Goal: Entertainment & Leisure: Consume media (video, audio)

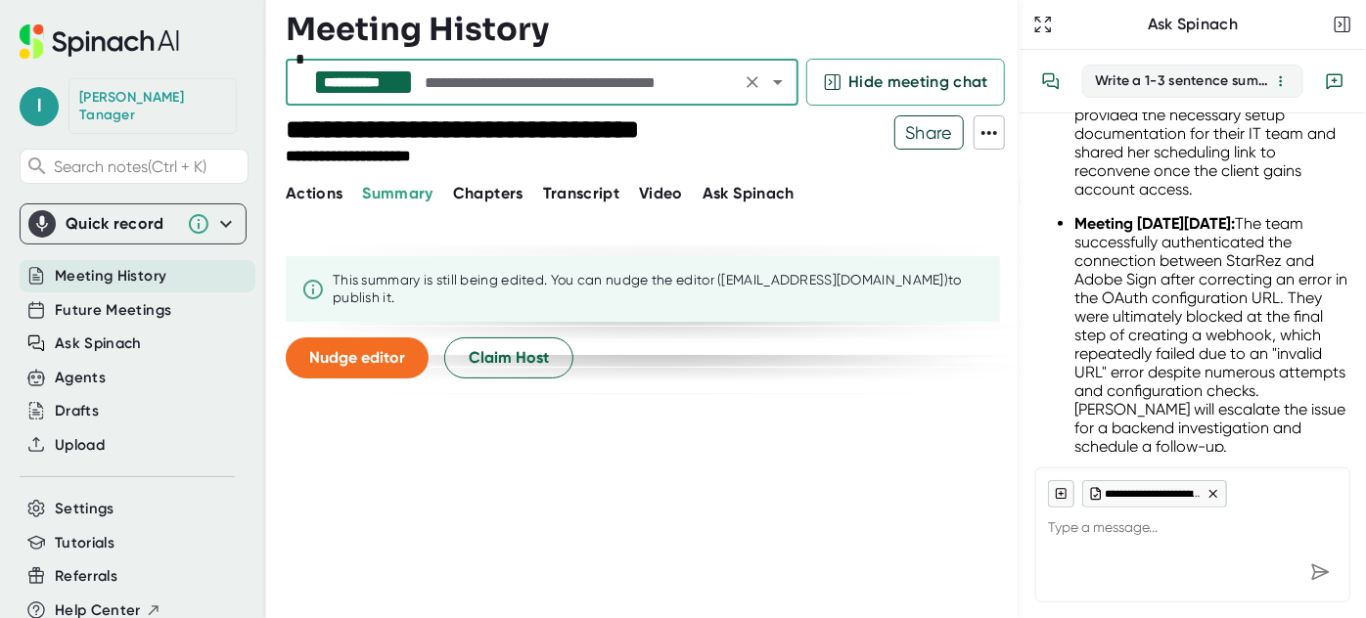
click at [693, 74] on input "text" at bounding box center [578, 82] width 314 height 27
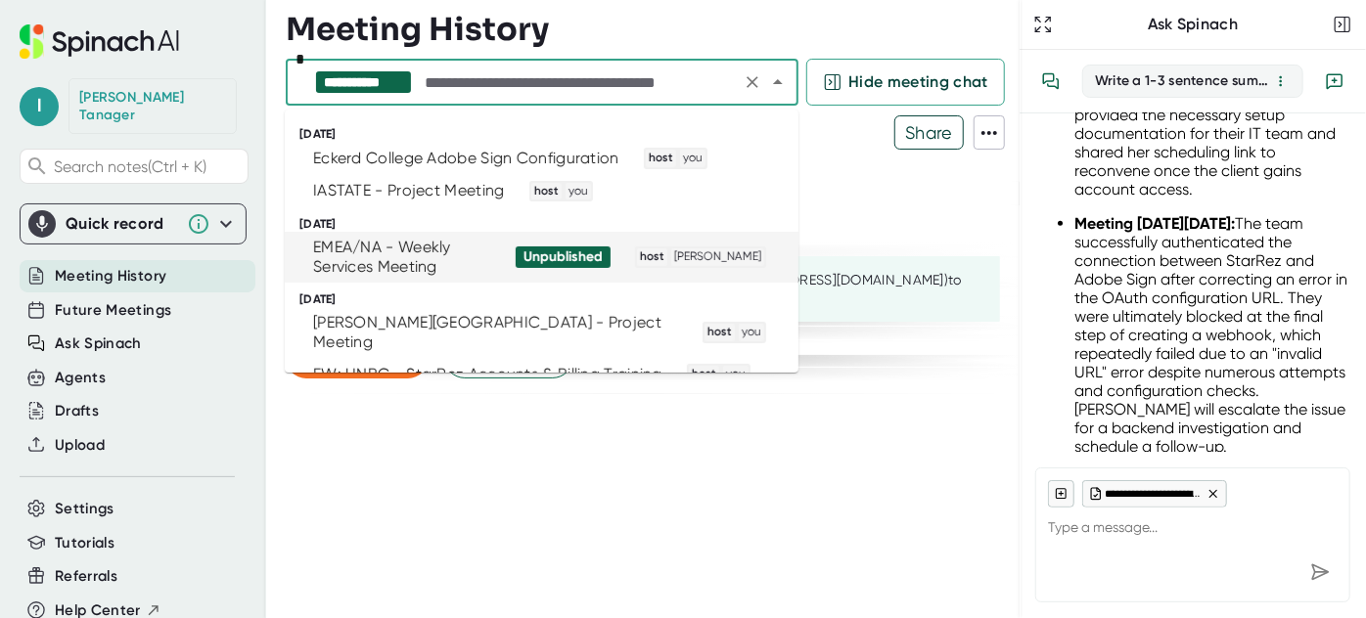
click at [635, 248] on span "host [PERSON_NAME]" at bounding box center [693, 258] width 146 height 22
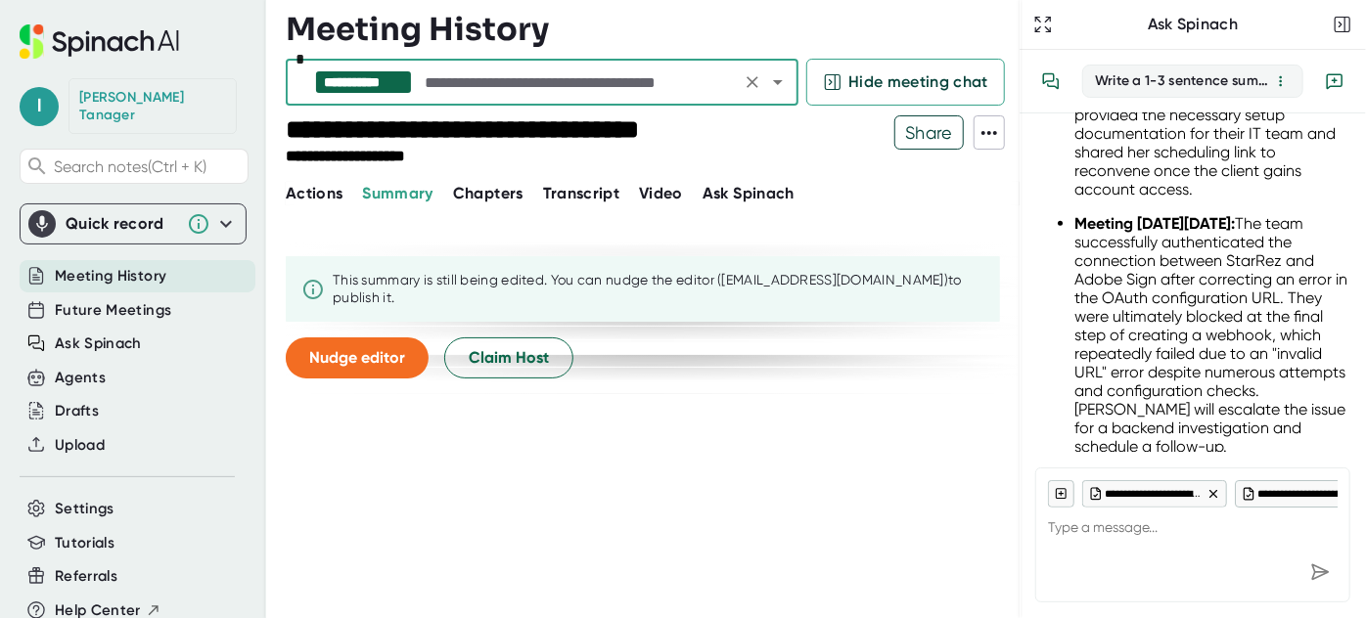
click at [659, 190] on span "Video" at bounding box center [661, 193] width 44 height 19
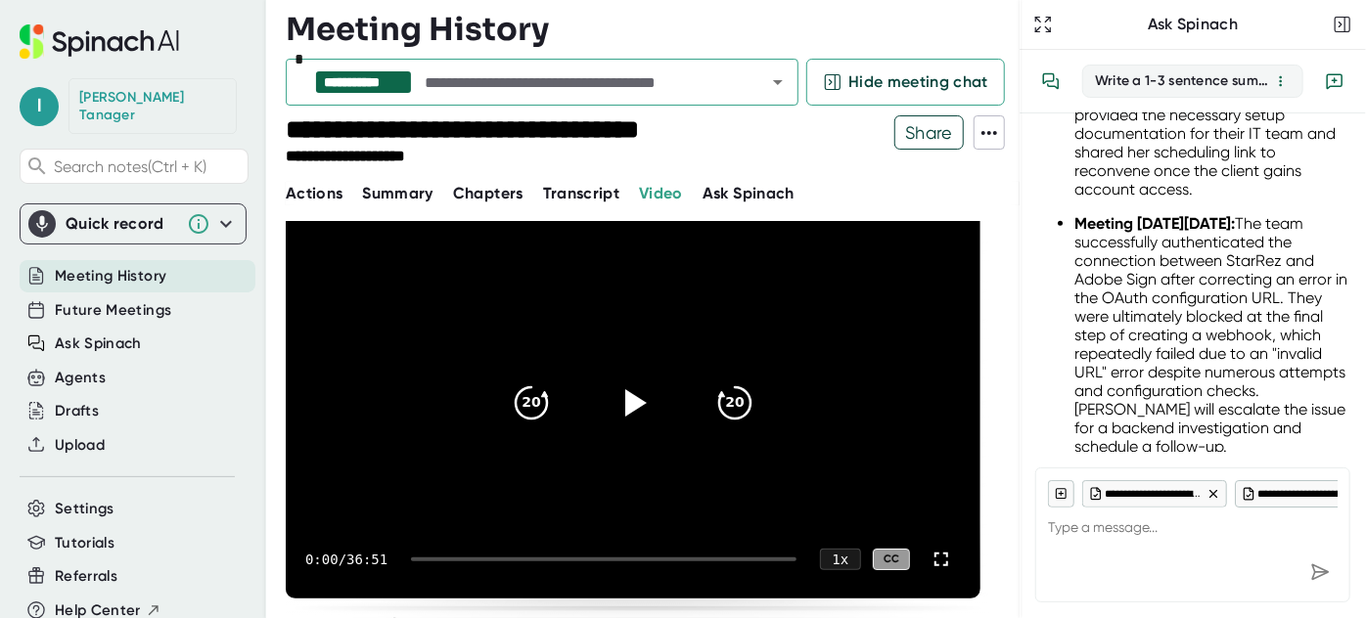
scroll to position [88, 0]
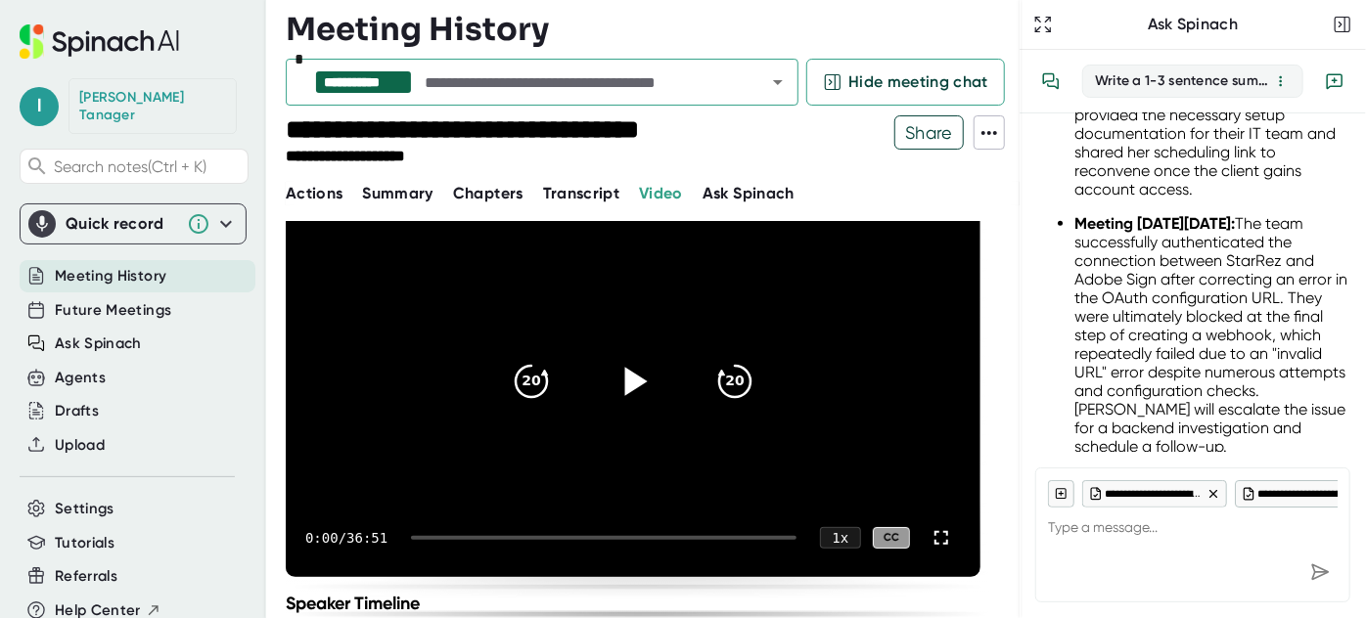
click at [631, 370] on icon at bounding box center [633, 381] width 49 height 49
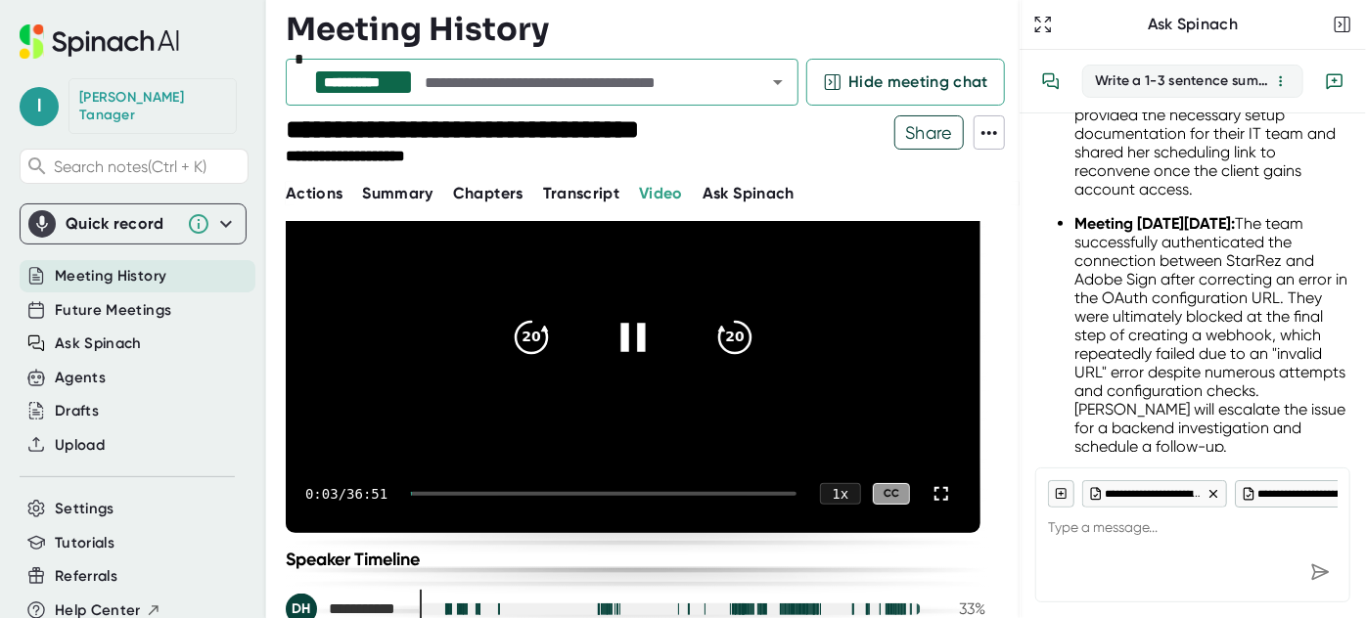
scroll to position [133, 0]
click at [464, 485] on div "0:04 / 36:51 1 x CC" at bounding box center [633, 493] width 695 height 78
click at [728, 337] on icon "20" at bounding box center [734, 336] width 49 height 49
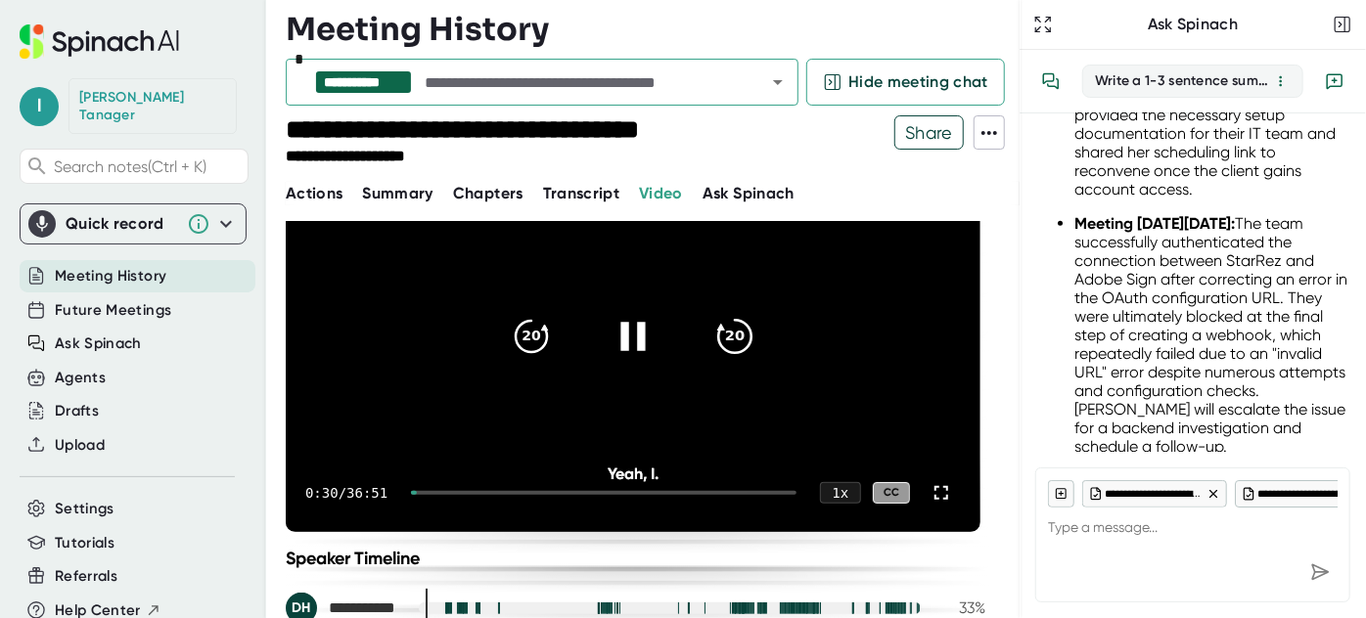
click at [728, 337] on icon "20" at bounding box center [734, 336] width 49 height 49
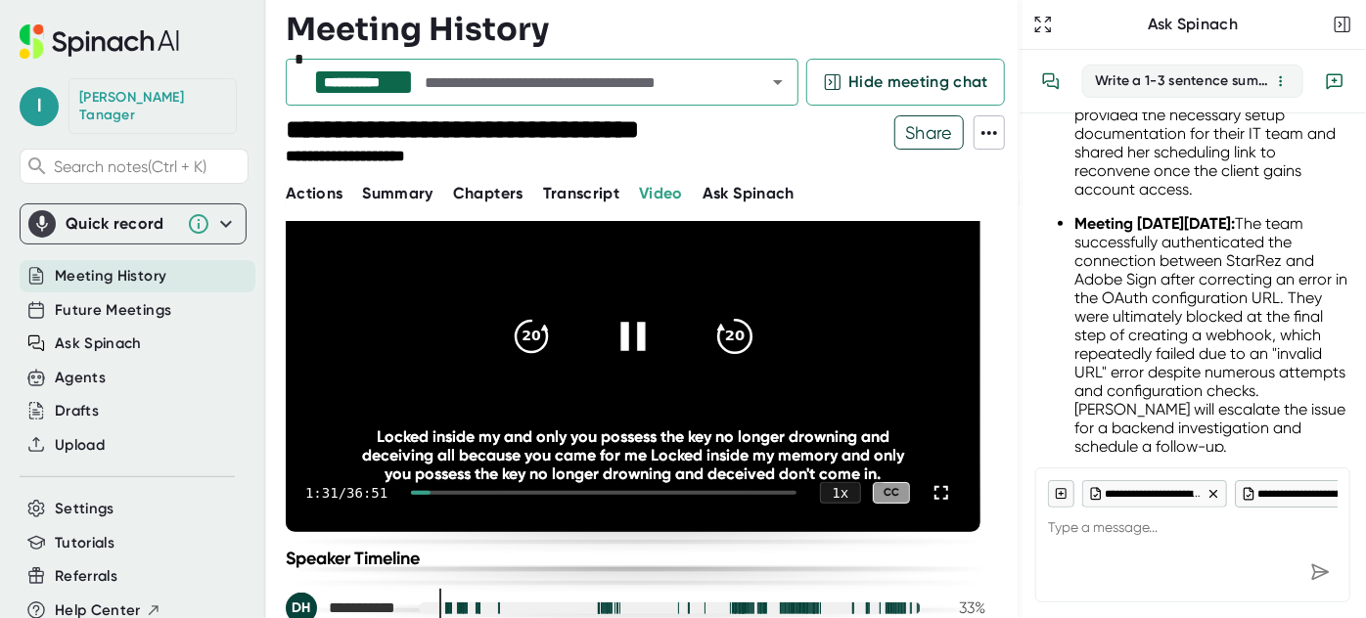
click at [728, 337] on icon "20" at bounding box center [734, 336] width 49 height 49
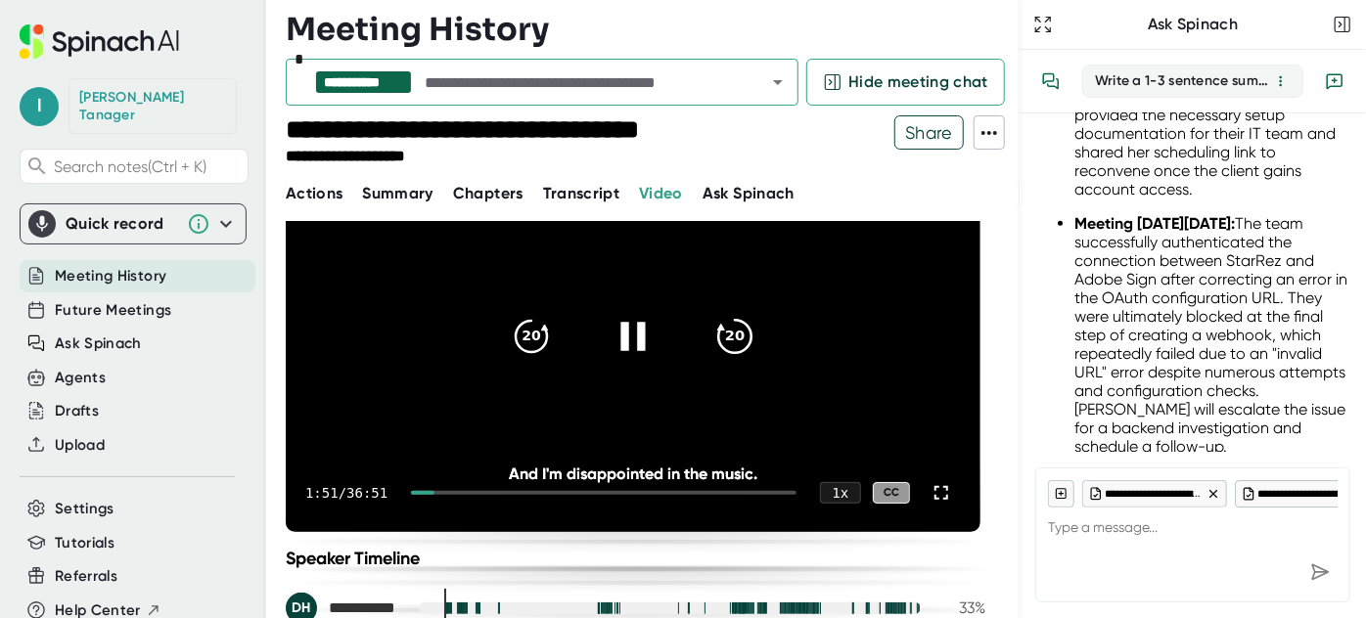
click at [728, 337] on icon "20" at bounding box center [734, 336] width 49 height 49
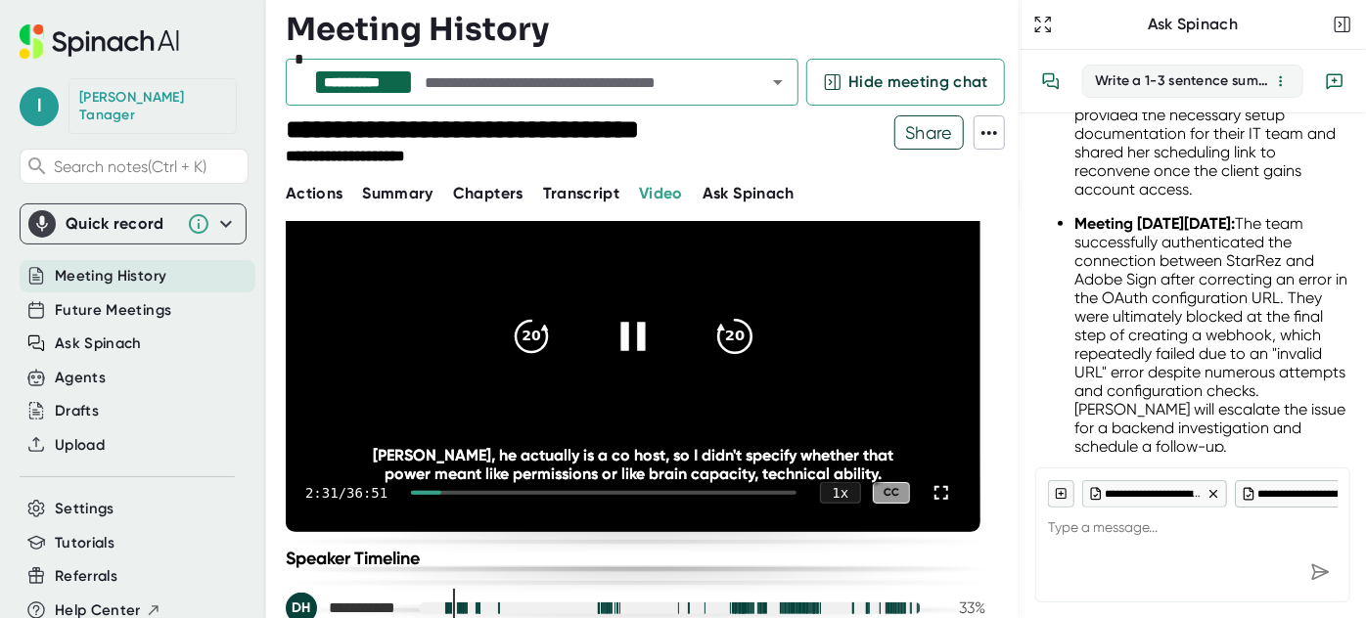
click at [728, 337] on icon "20" at bounding box center [734, 336] width 49 height 49
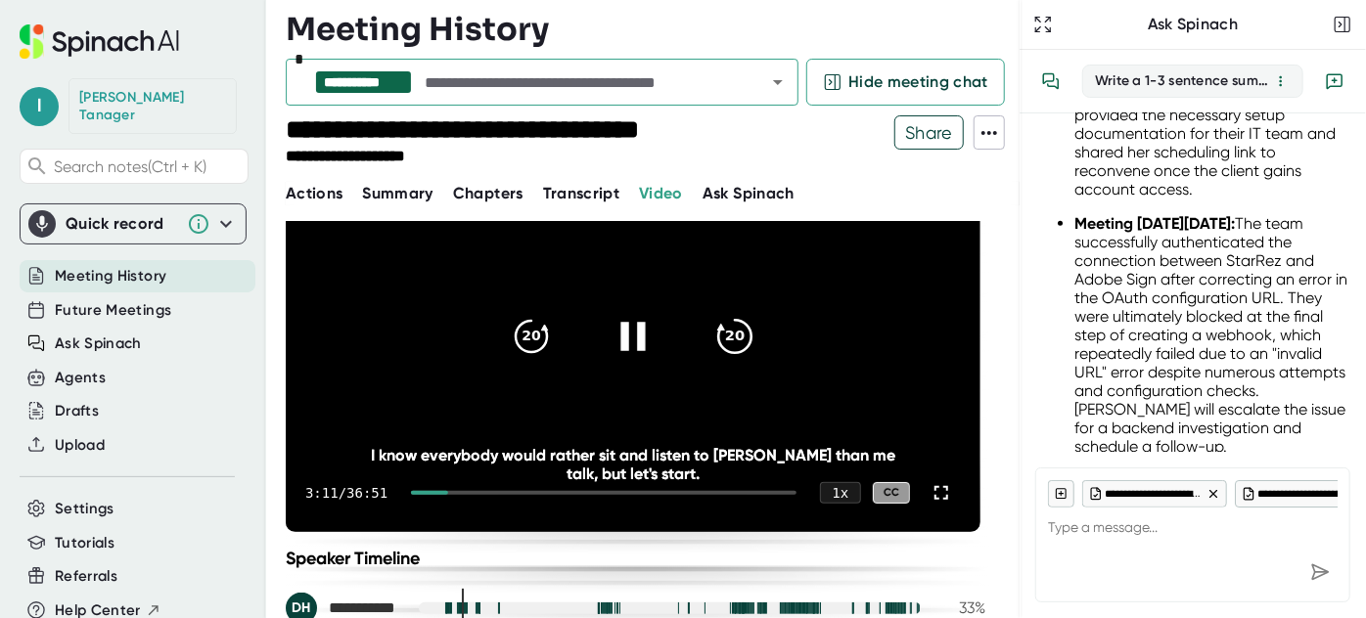
click at [728, 337] on icon "20" at bounding box center [734, 336] width 49 height 49
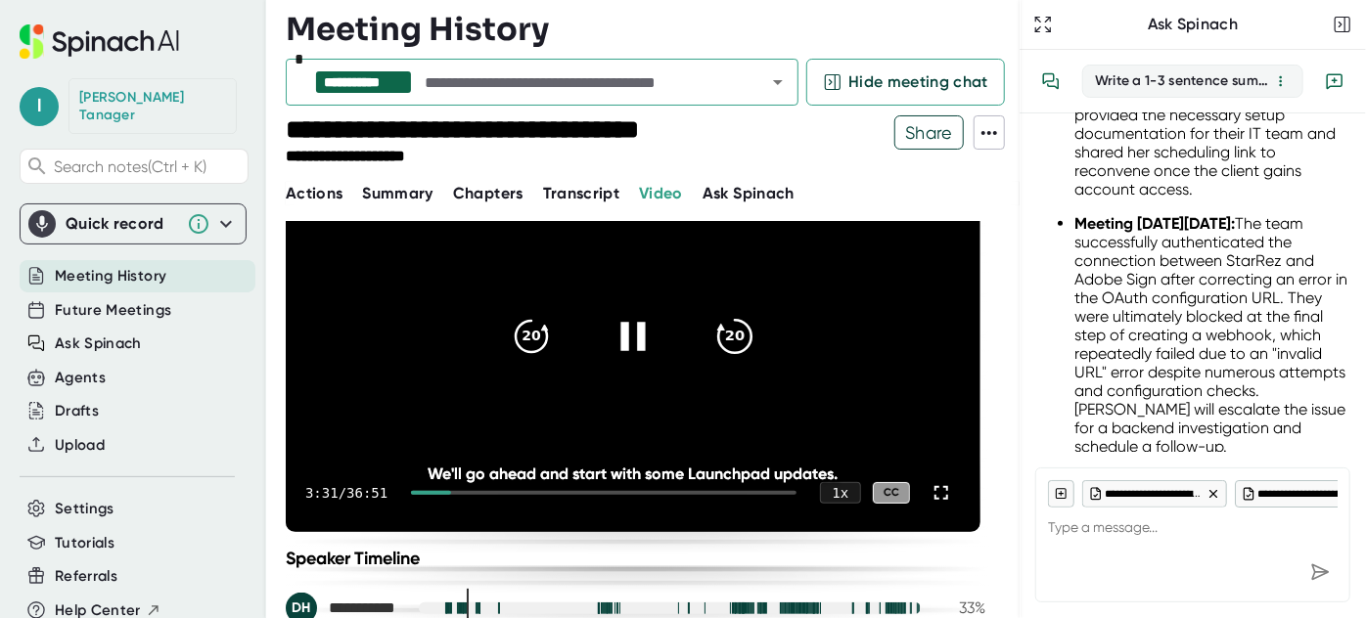
click at [728, 337] on icon "20" at bounding box center [734, 336] width 49 height 49
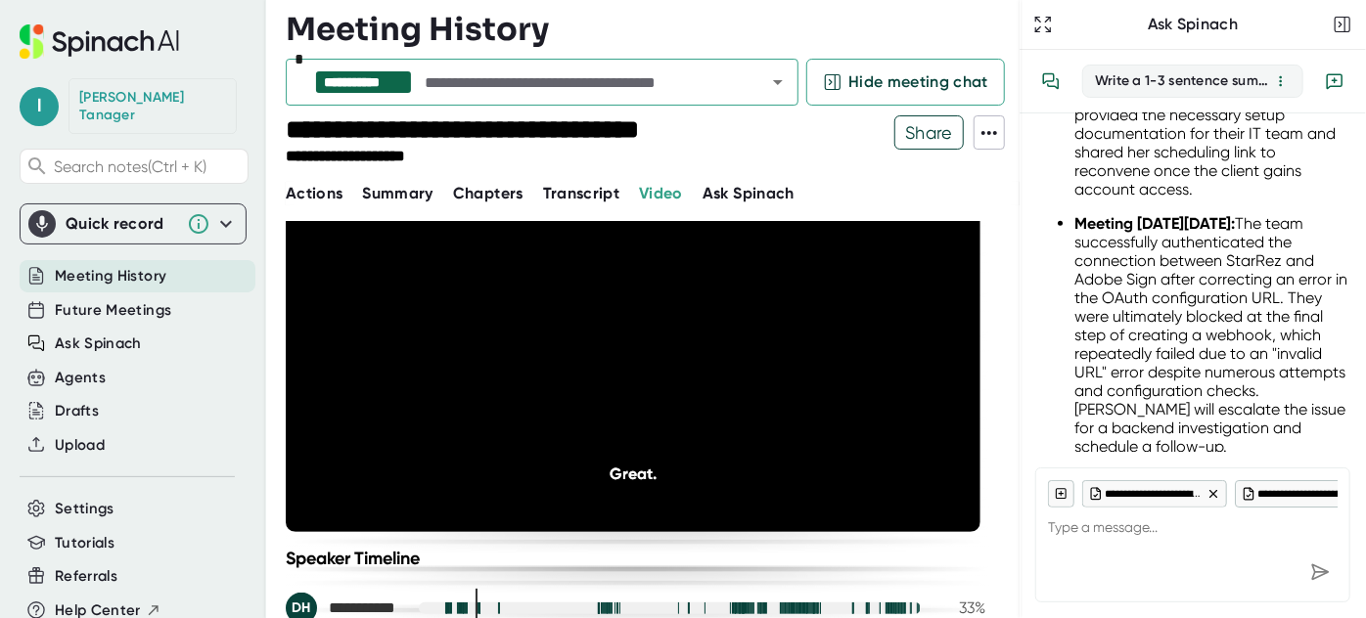
click at [728, 337] on icon "20" at bounding box center [734, 336] width 49 height 49
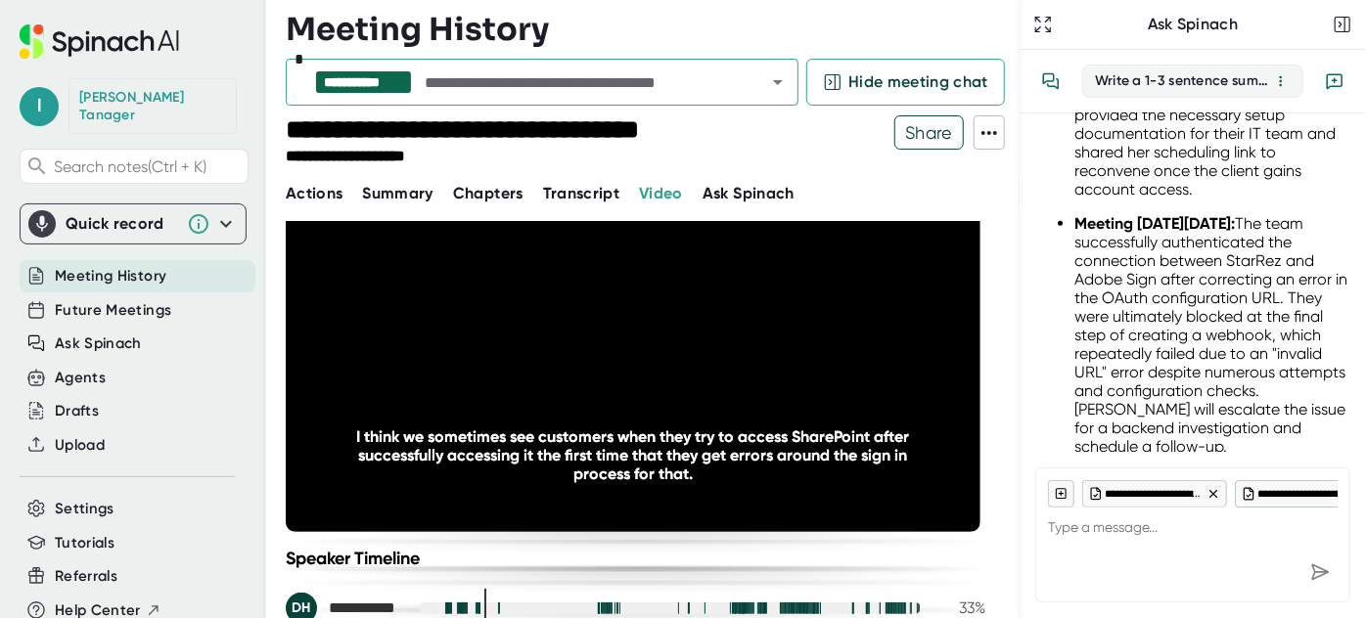
click at [728, 337] on icon "20" at bounding box center [734, 336] width 49 height 49
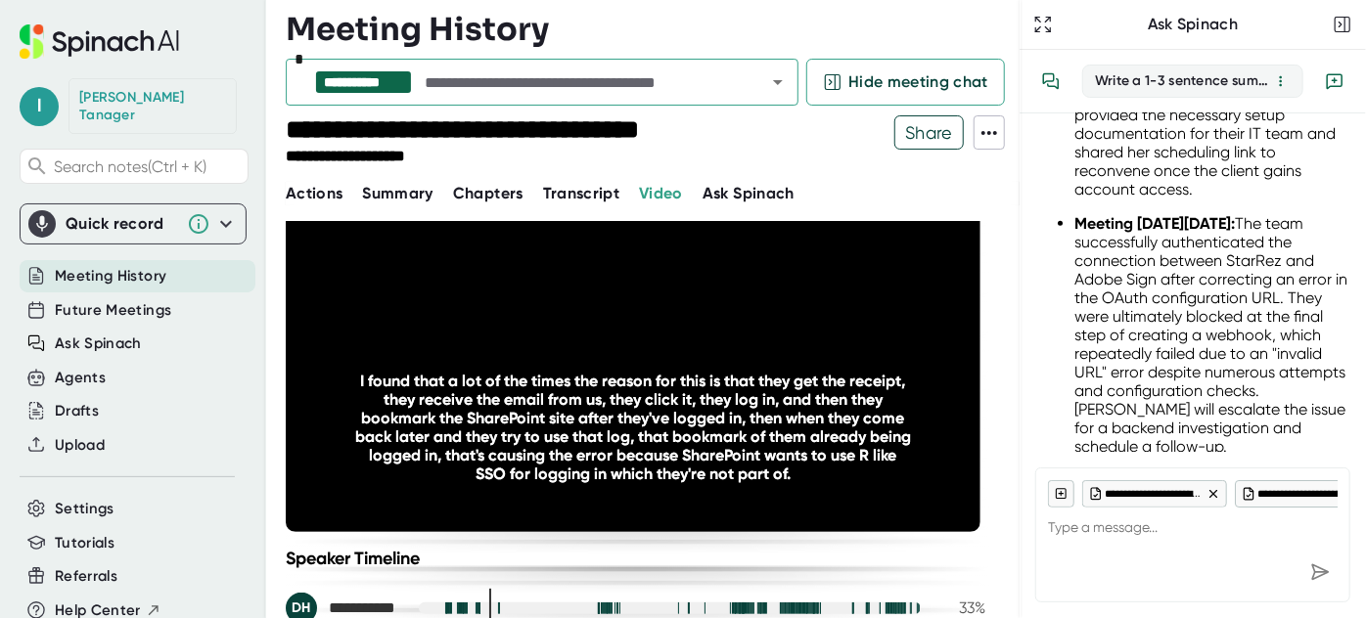
click at [728, 337] on icon "20" at bounding box center [734, 336] width 49 height 49
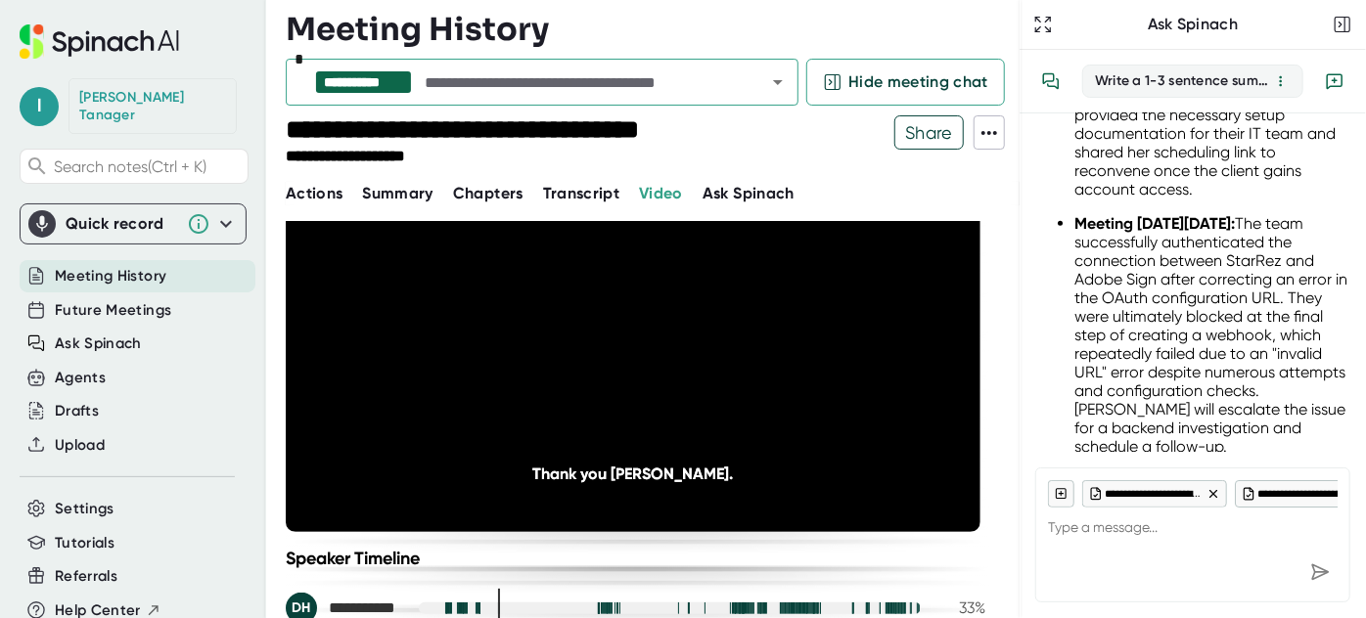
click at [728, 337] on icon "20" at bounding box center [734, 336] width 49 height 49
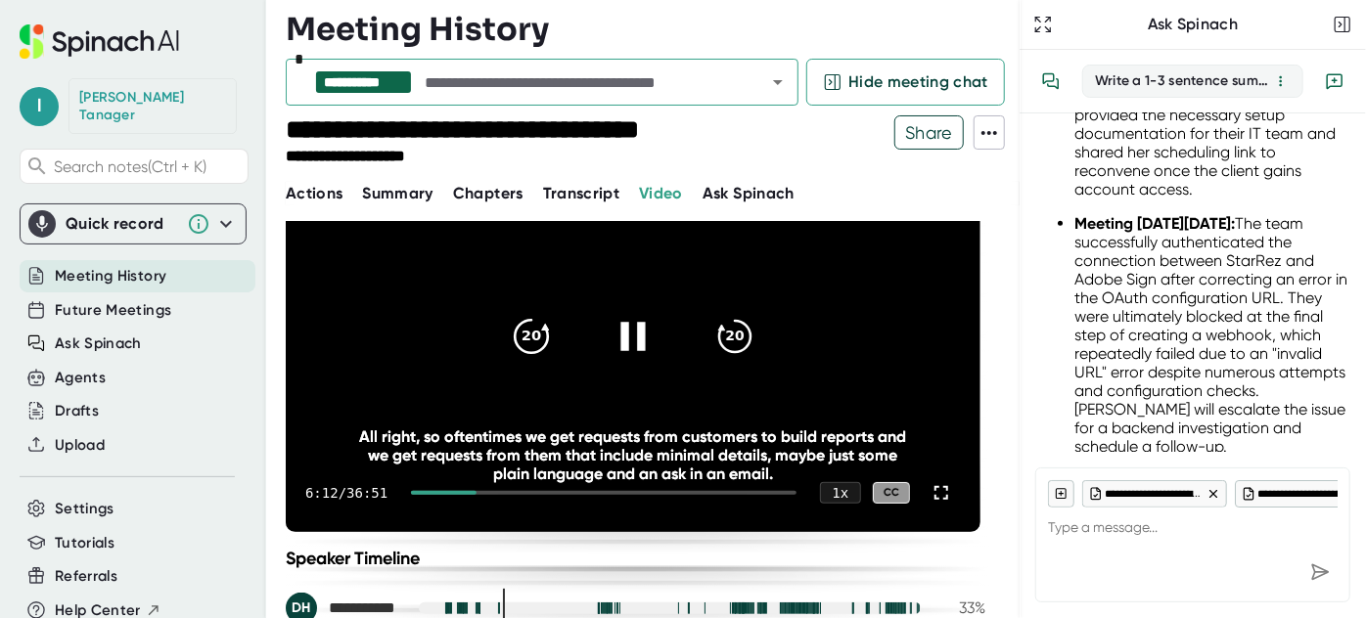
click at [543, 332] on icon "20" at bounding box center [531, 336] width 49 height 49
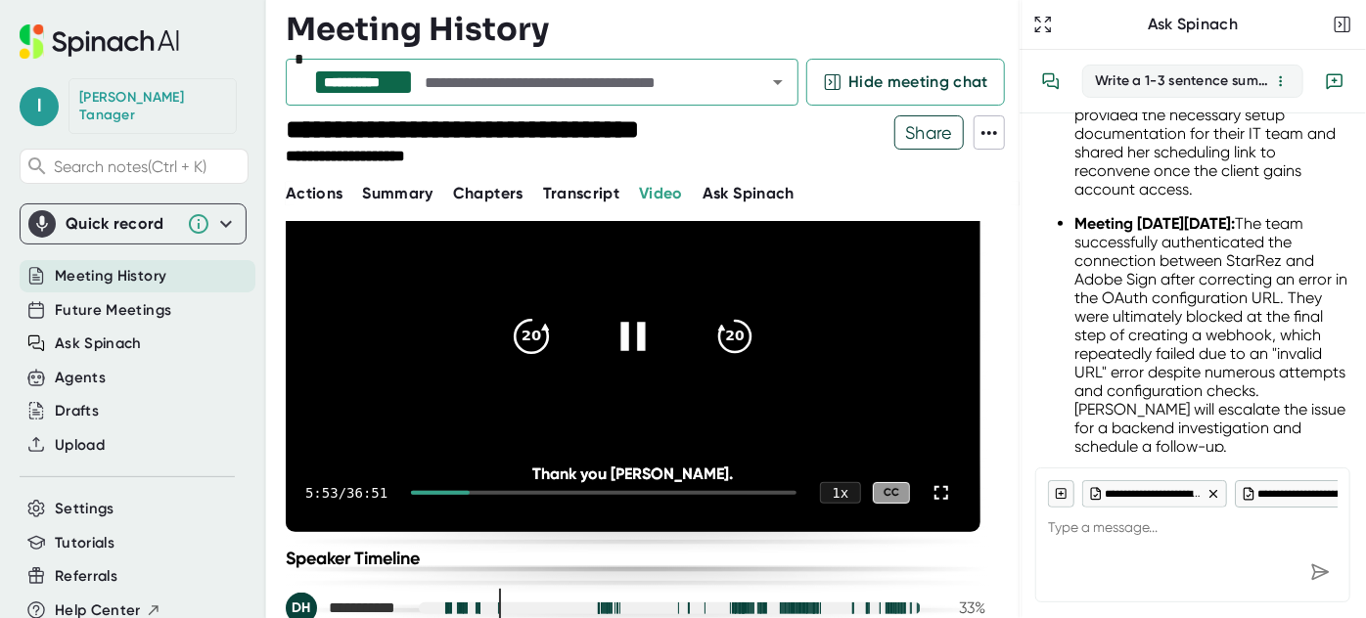
click at [543, 332] on icon "20" at bounding box center [531, 336] width 49 height 49
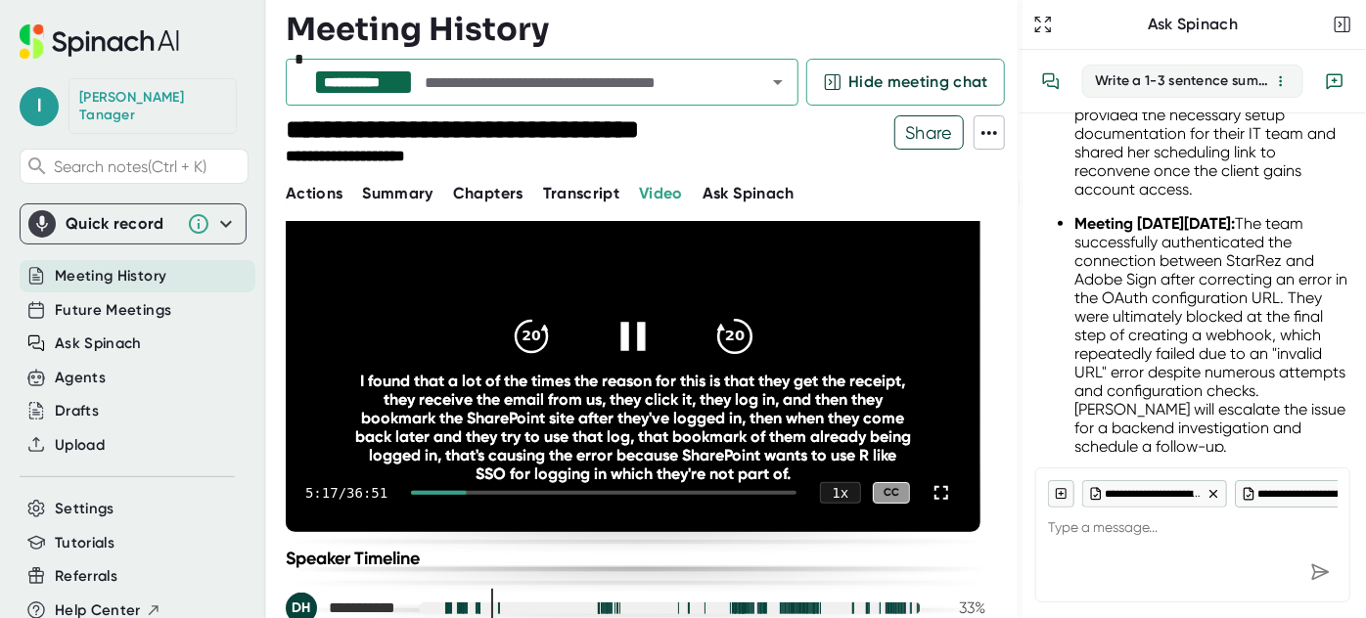
click at [708, 336] on div "20" at bounding box center [735, 337] width 82 height 82
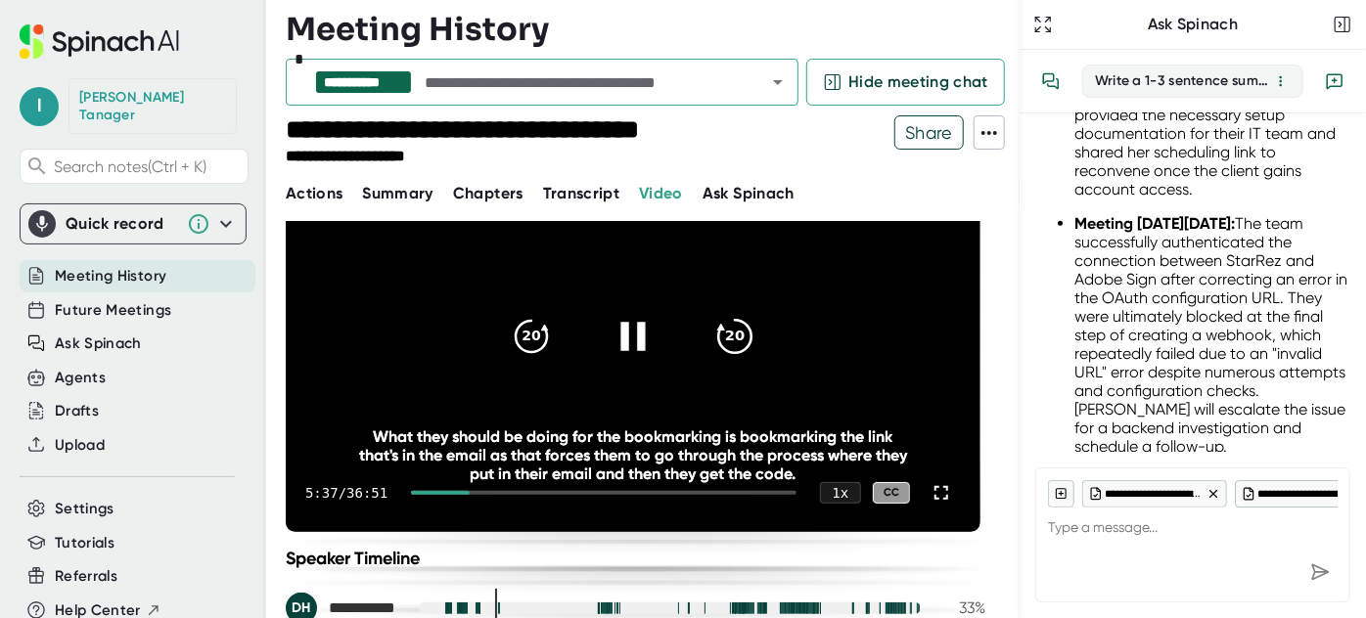
click at [708, 336] on div "20" at bounding box center [735, 337] width 82 height 82
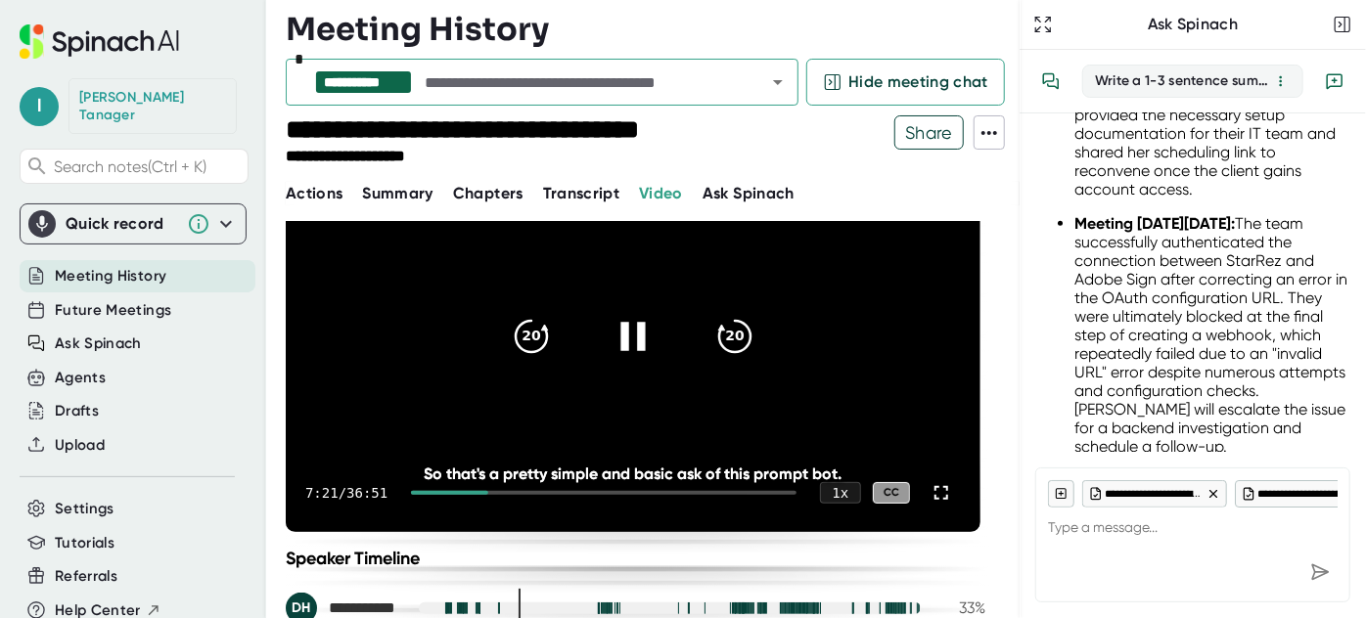
click at [639, 333] on icon at bounding box center [632, 336] width 24 height 28
click at [526, 333] on icon "20" at bounding box center [531, 336] width 49 height 49
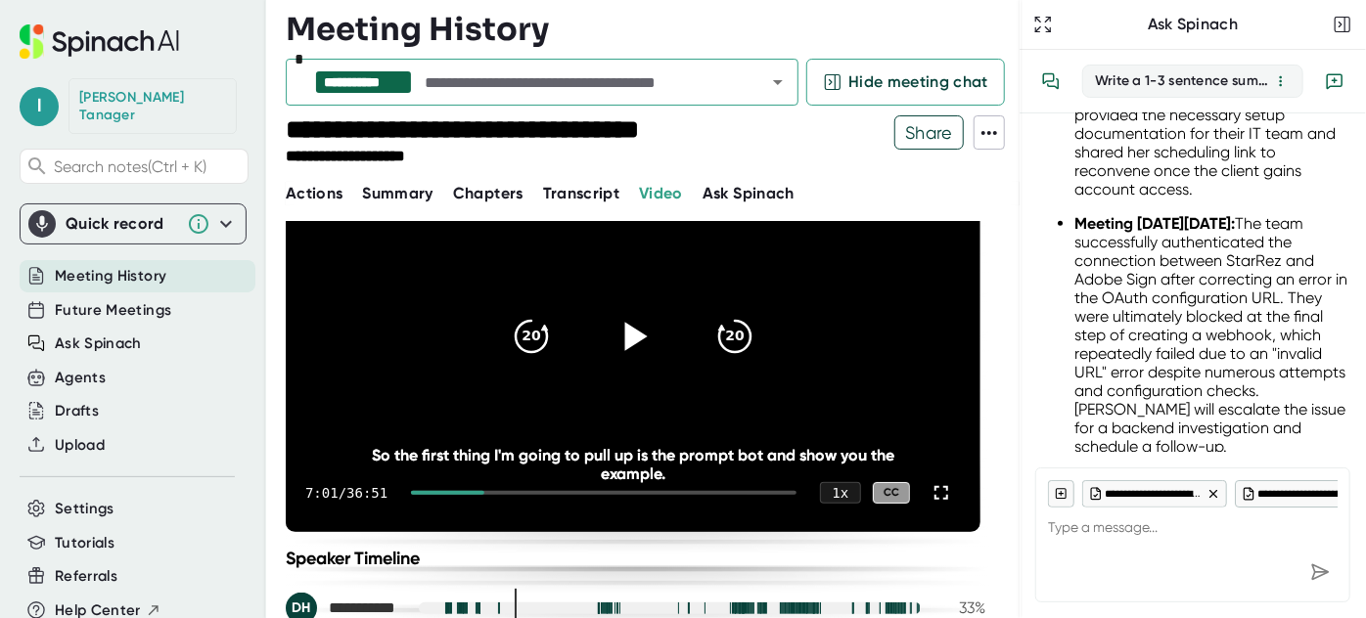
click at [647, 354] on icon at bounding box center [633, 336] width 49 height 49
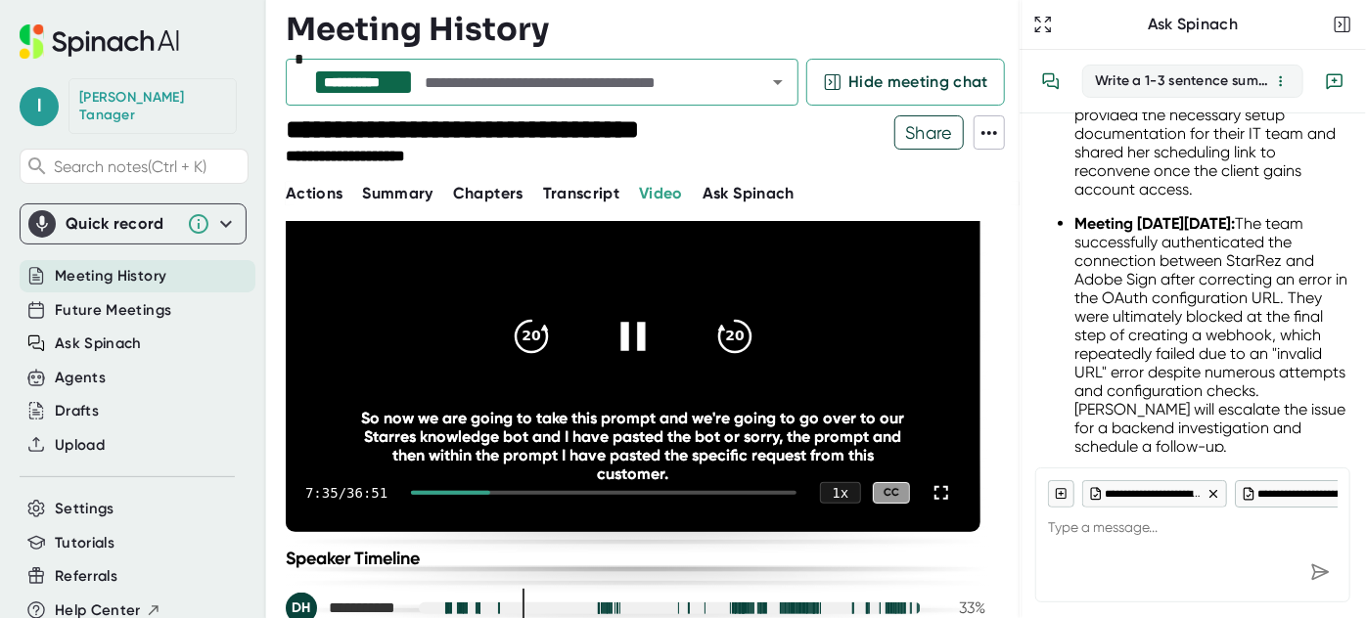
click at [642, 320] on icon at bounding box center [633, 336] width 49 height 49
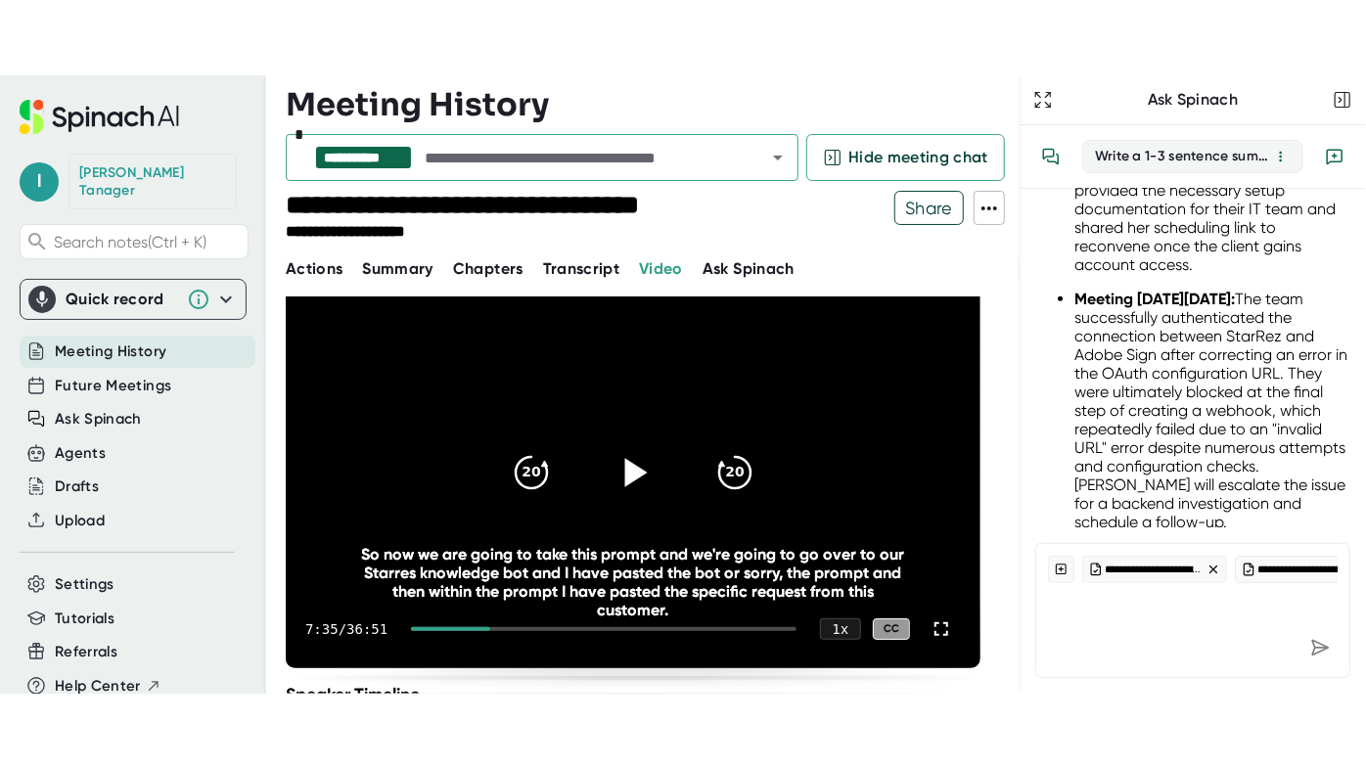
scroll to position [156, 0]
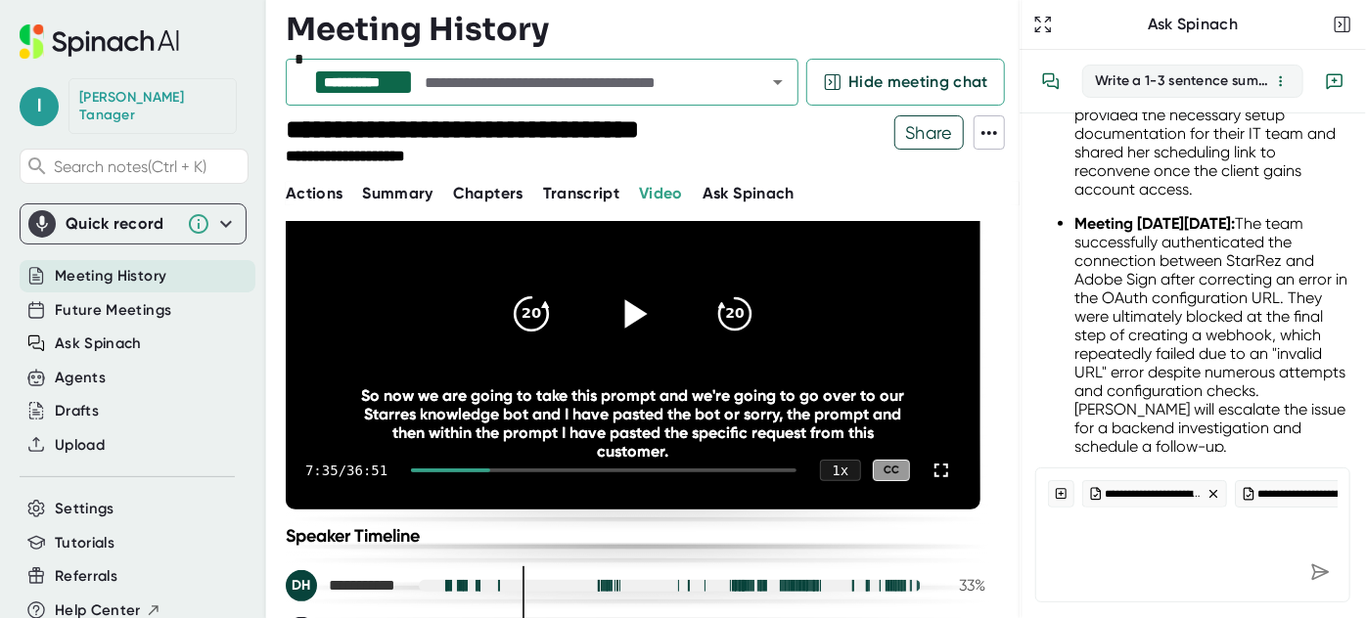
click at [546, 318] on icon "20" at bounding box center [531, 314] width 49 height 49
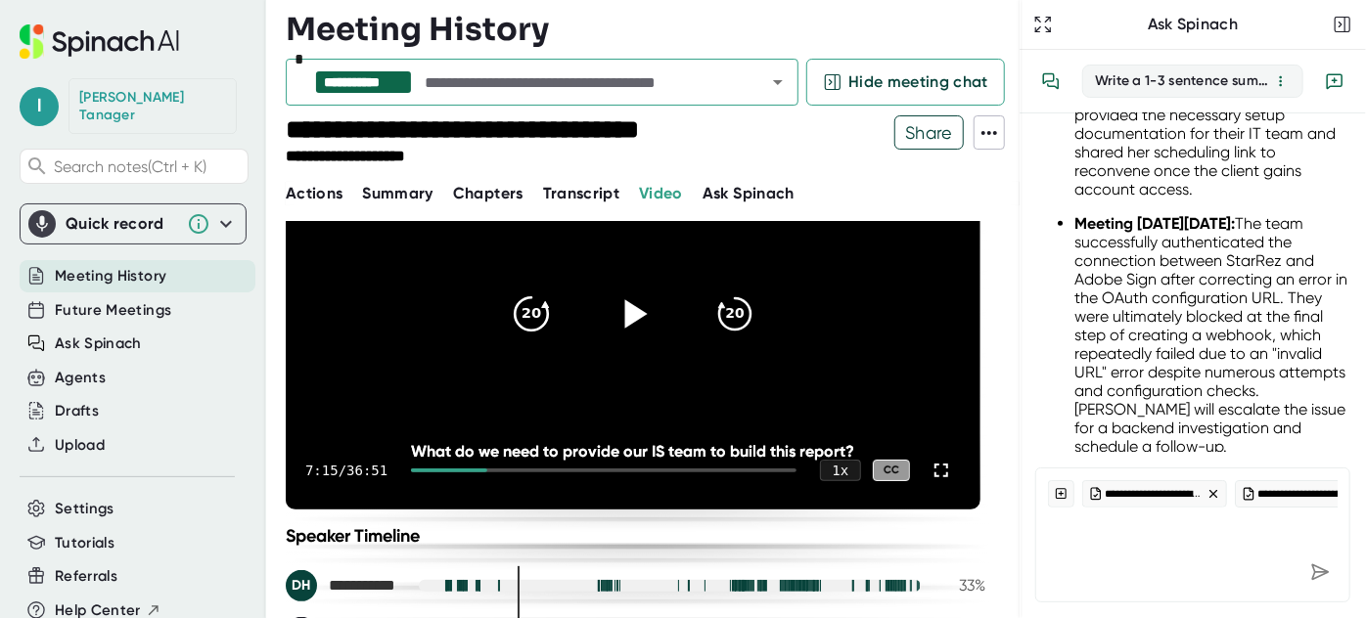
click at [546, 318] on icon "20" at bounding box center [531, 314] width 49 height 49
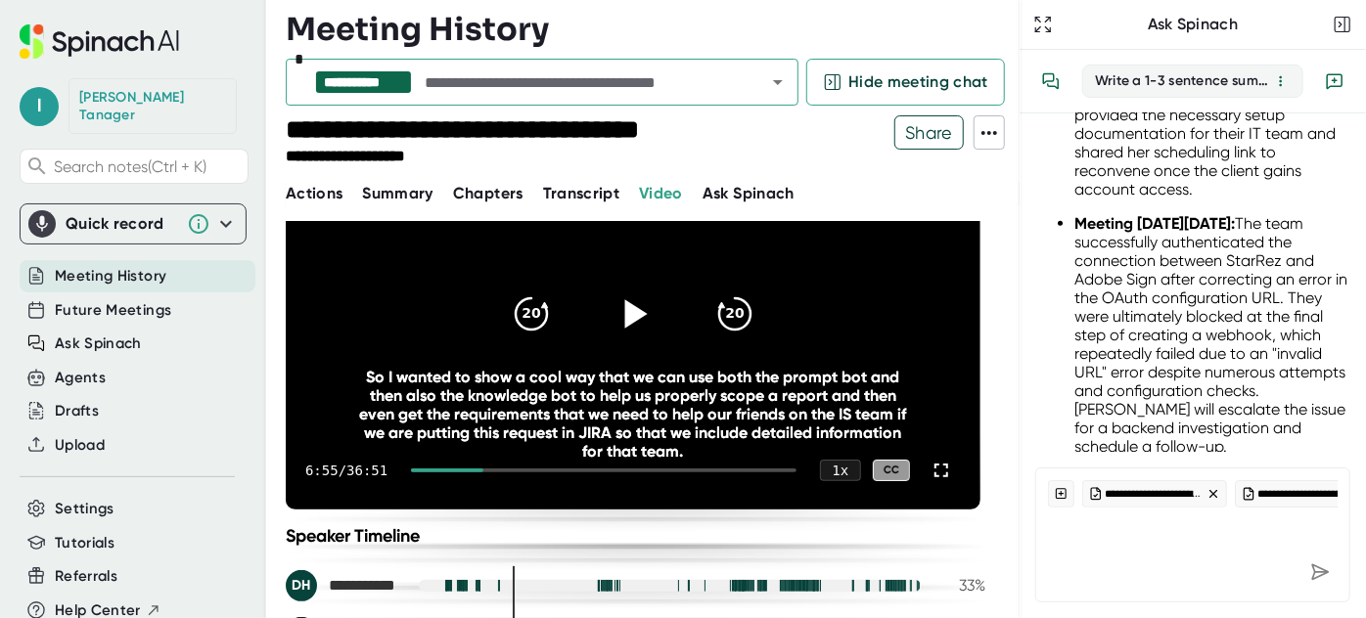
click at [648, 320] on icon at bounding box center [633, 314] width 49 height 49
drag, startPoint x: 937, startPoint y: 474, endPoint x: 811, endPoint y: 599, distance: 177.1
click at [936, 472] on icon at bounding box center [941, 470] width 23 height 23
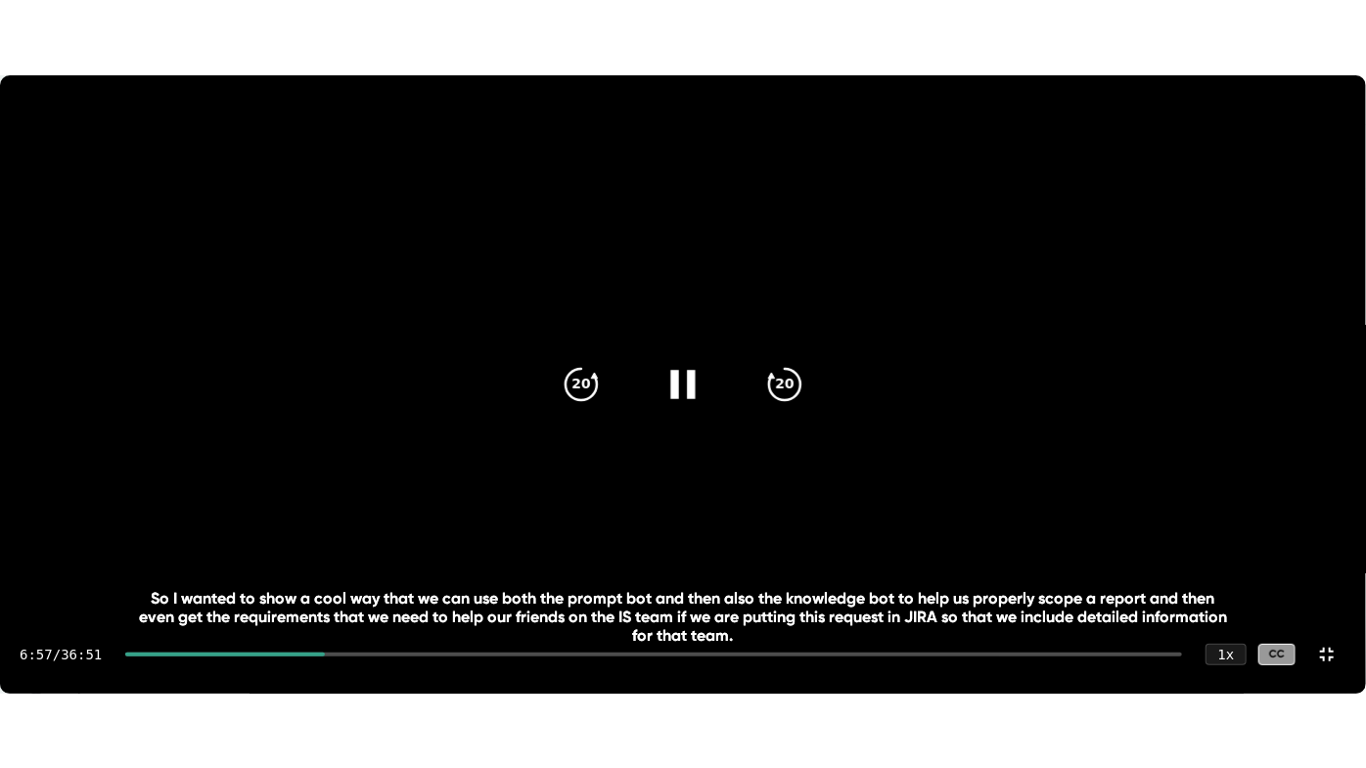
scroll to position [472, 0]
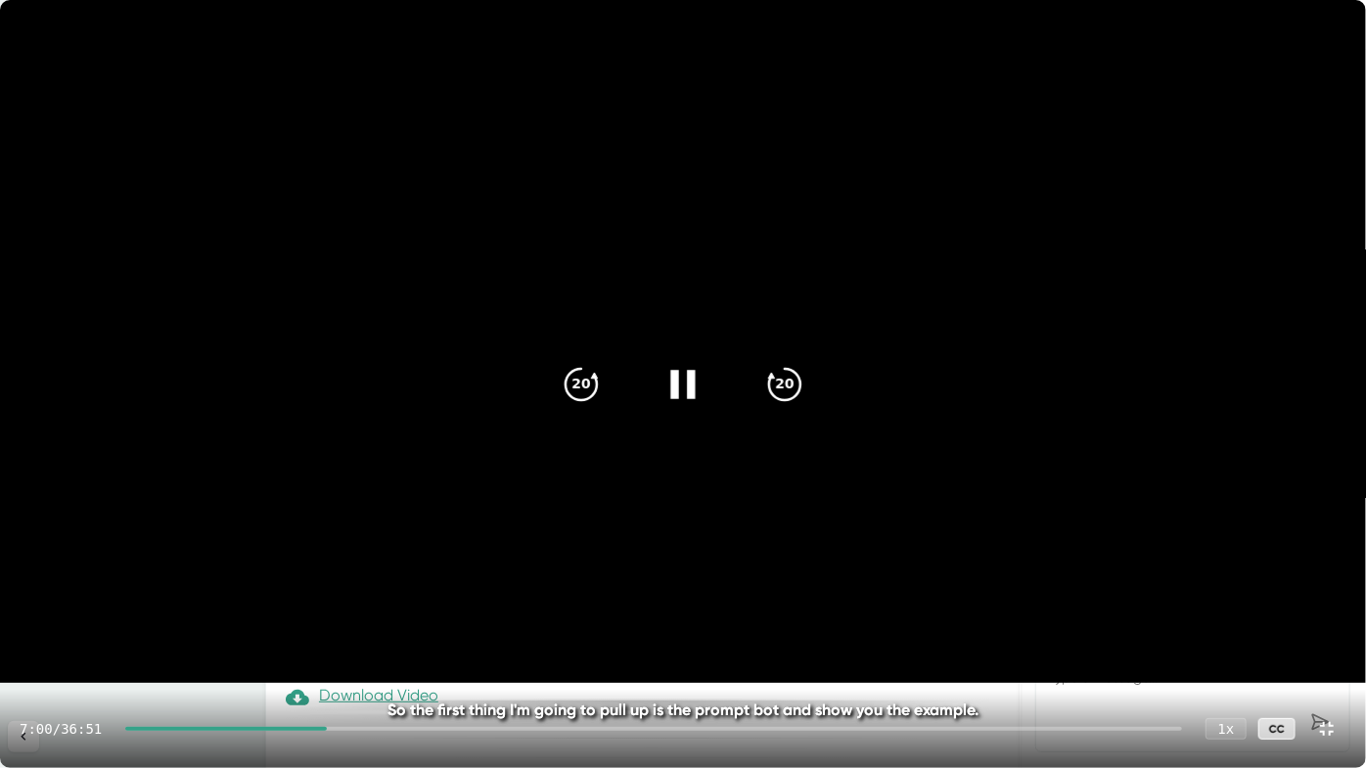
click at [684, 391] on icon at bounding box center [683, 383] width 49 height 49
click at [651, 393] on div at bounding box center [683, 384] width 82 height 82
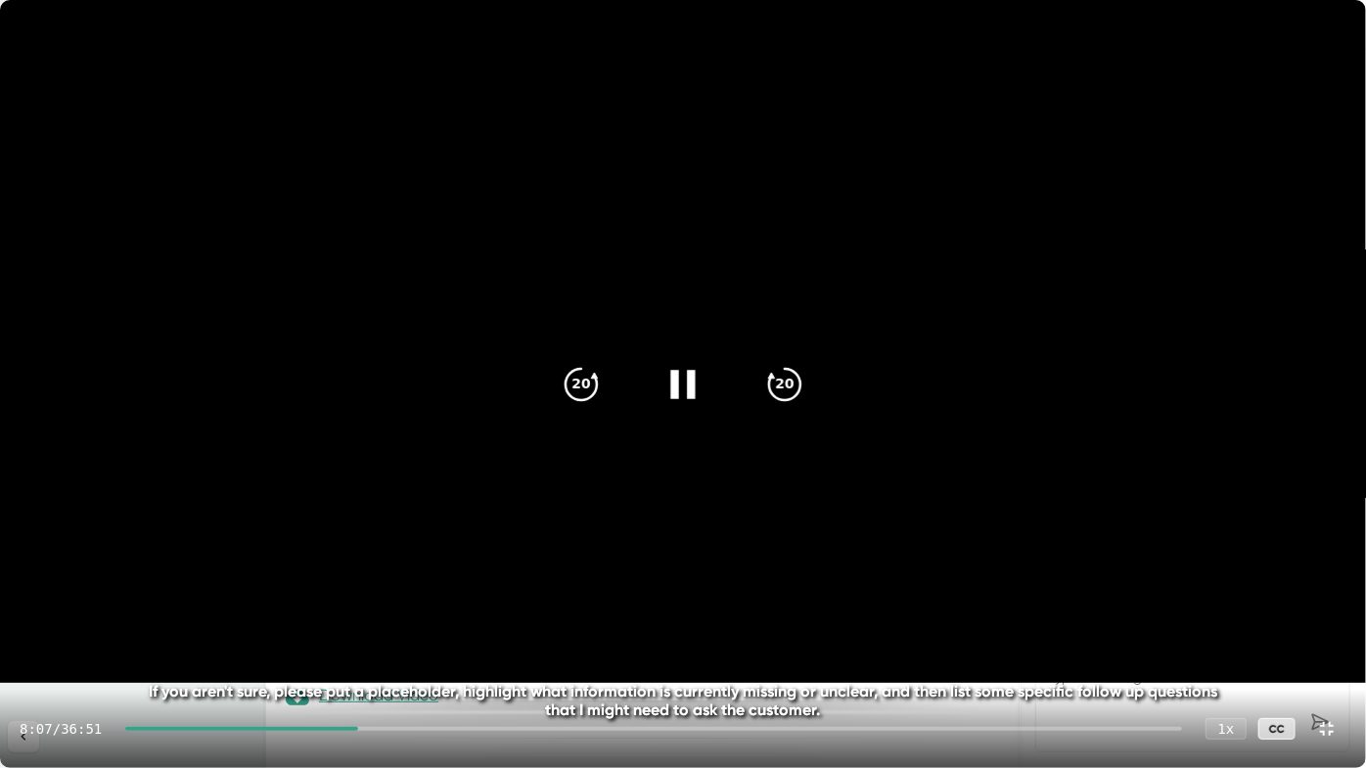
click at [690, 385] on icon at bounding box center [682, 384] width 24 height 28
